Goal: Task Accomplishment & Management: Use online tool/utility

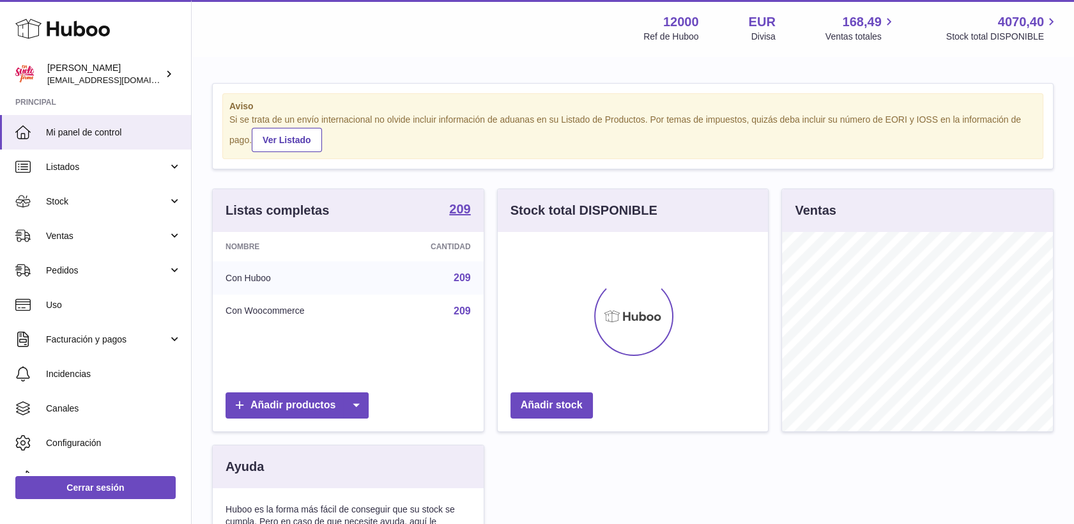
scroll to position [199, 271]
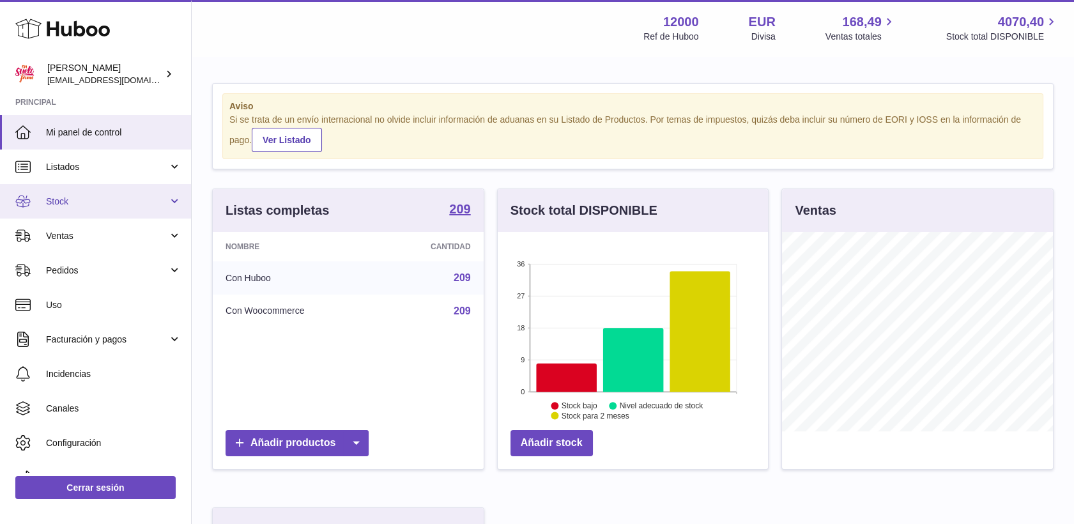
click at [63, 197] on span "Stock" at bounding box center [107, 202] width 122 height 12
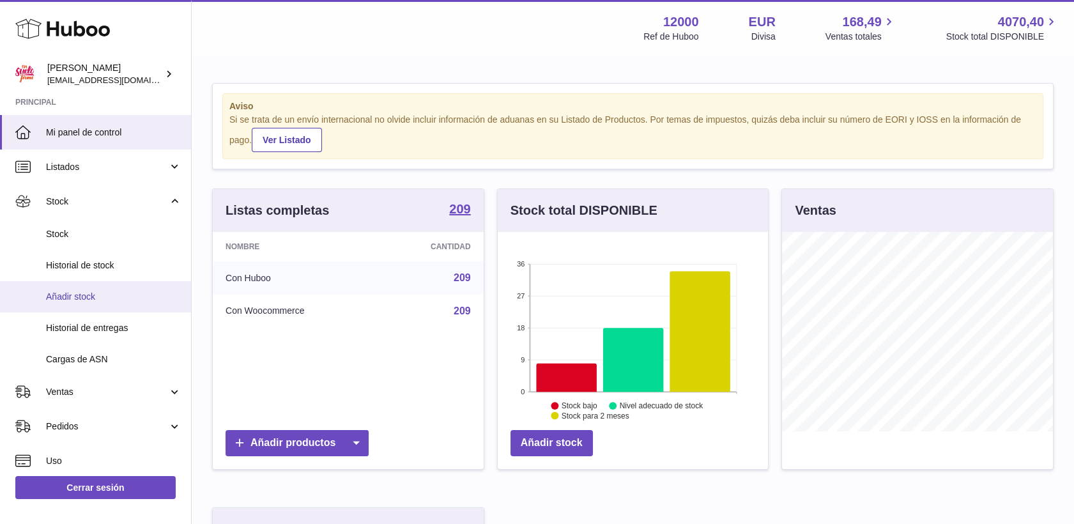
click at [74, 295] on span "Añadir stock" at bounding box center [113, 297] width 135 height 12
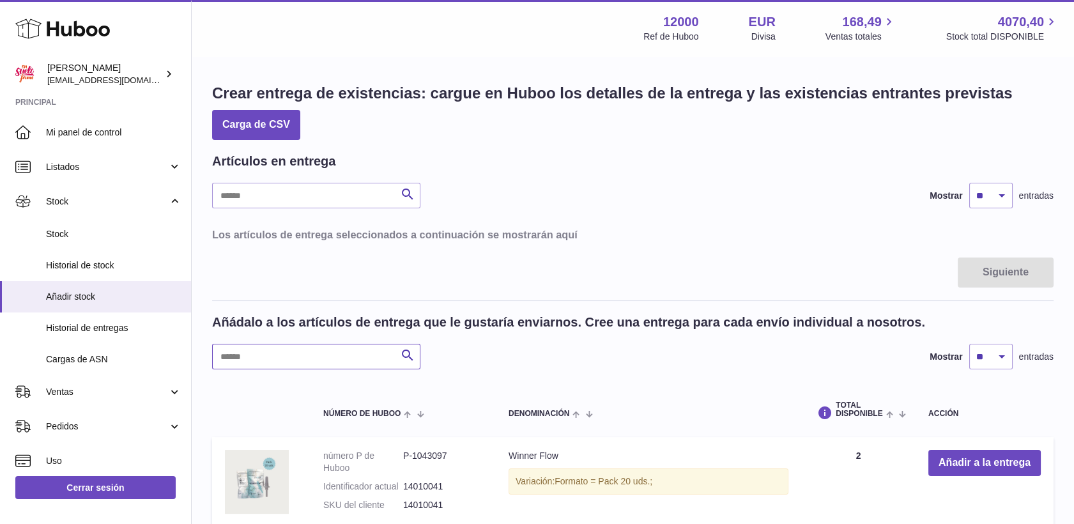
click at [321, 352] on input "text" at bounding box center [316, 357] width 208 height 26
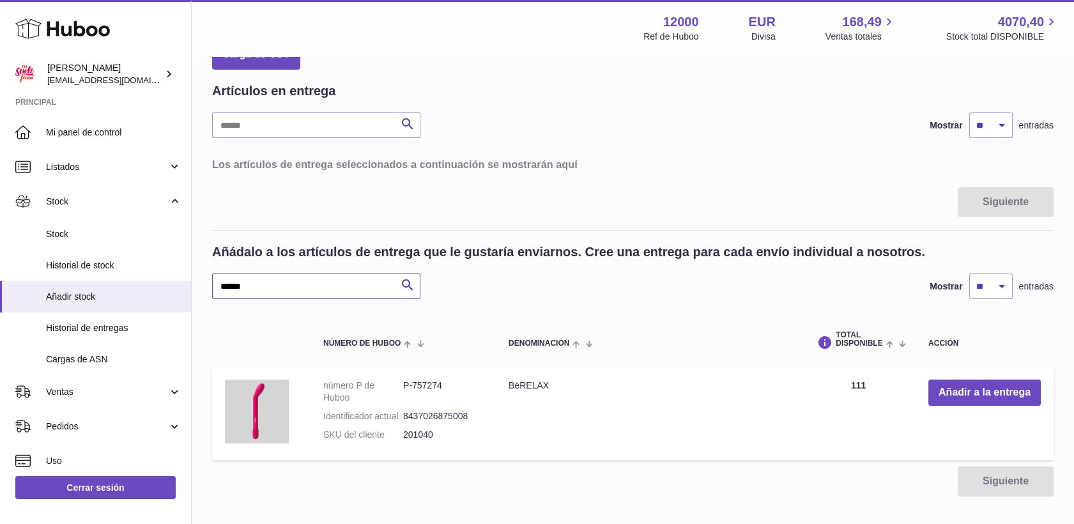
scroll to position [71, 0]
type input "******"
